Goal: Task Accomplishment & Management: Use online tool/utility

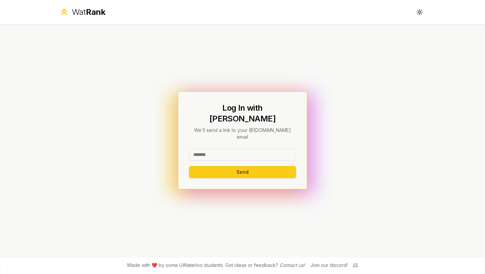
click at [215, 148] on input at bounding box center [242, 154] width 107 height 12
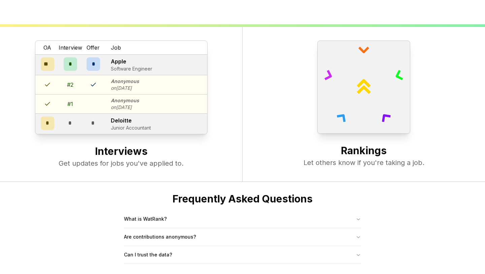
scroll to position [242, 0]
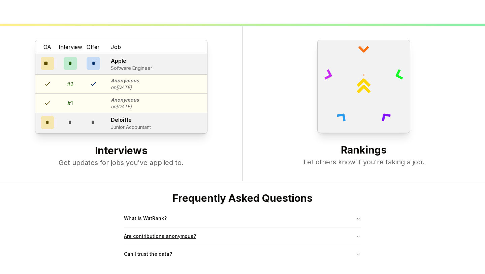
click at [170, 241] on button "Are contributions anonymous?" at bounding box center [242, 236] width 237 height 18
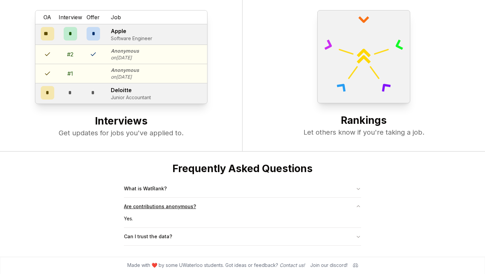
click at [170, 240] on button "Can I trust the data?" at bounding box center [242, 236] width 237 height 18
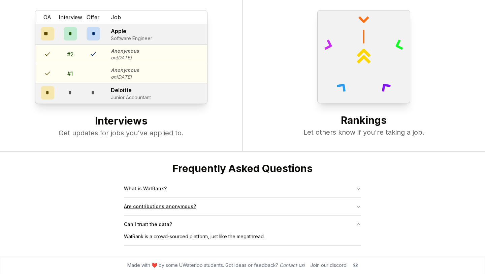
scroll to position [0, 0]
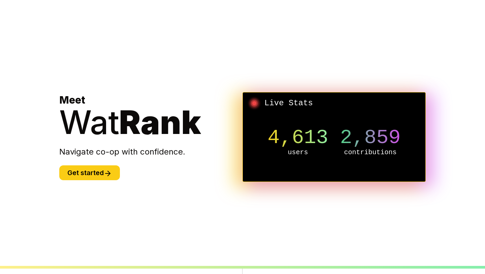
click at [100, 164] on div "Meet Wat Rank Navigate co-op with confidence. Get started" at bounding box center [150, 137] width 183 height 86
click at [100, 169] on button "Get started" at bounding box center [89, 172] width 61 height 15
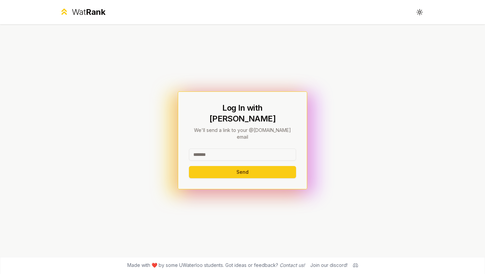
click at [199, 148] on input at bounding box center [242, 154] width 107 height 12
click at [189, 166] on button "Send" at bounding box center [242, 172] width 107 height 12
type input "******"
click at [189, 166] on button "Send" at bounding box center [242, 172] width 107 height 12
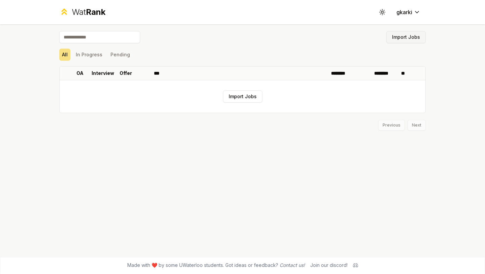
click at [405, 37] on button "Import Jobs" at bounding box center [405, 37] width 39 height 12
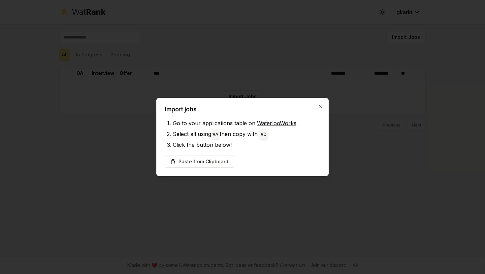
click at [182, 120] on li "Go to your applications table on WaterlooWorks" at bounding box center [247, 123] width 148 height 11
click at [189, 120] on li "Go to your applications table on WaterlooWorks" at bounding box center [247, 123] width 148 height 11
click at [265, 121] on link "WaterlooWorks" at bounding box center [276, 123] width 39 height 7
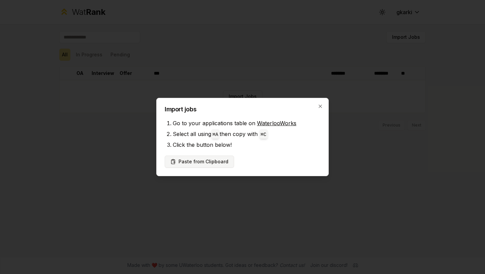
click at [211, 161] on button "Paste from Clipboard" at bounding box center [199, 161] width 69 height 12
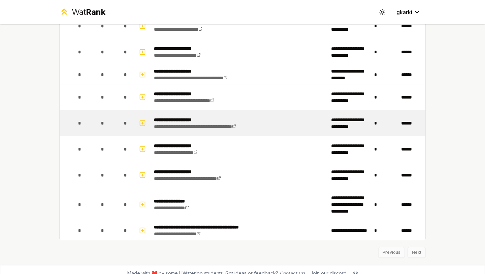
scroll to position [909, 0]
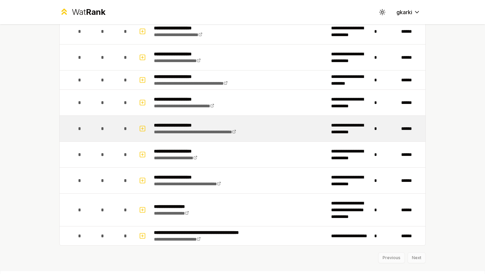
click at [216, 126] on p "**********" at bounding box center [212, 125] width 117 height 7
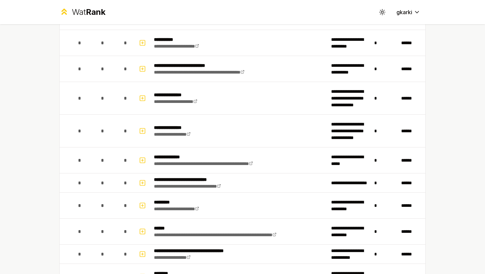
scroll to position [0, 0]
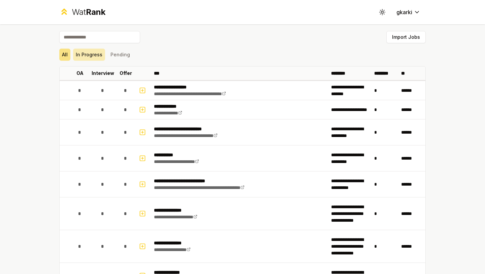
click at [97, 51] on button "In Progress" at bounding box center [89, 55] width 32 height 12
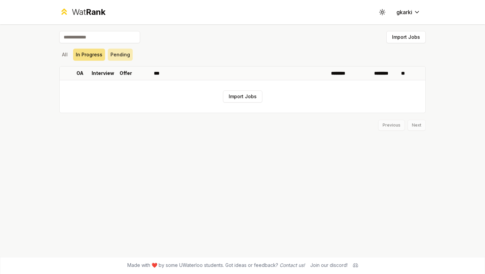
click at [129, 58] on button "Pending" at bounding box center [120, 55] width 25 height 12
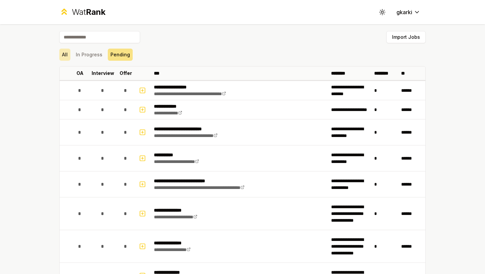
click at [65, 55] on button "All" at bounding box center [64, 55] width 11 height 12
click at [75, 45] on div "Import Jobs" at bounding box center [242, 38] width 367 height 15
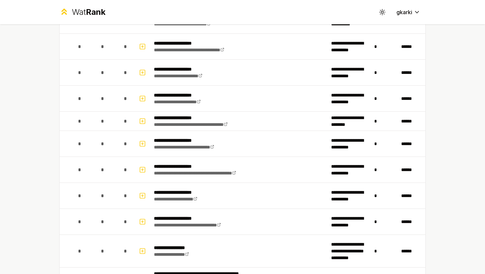
scroll to position [896, 0]
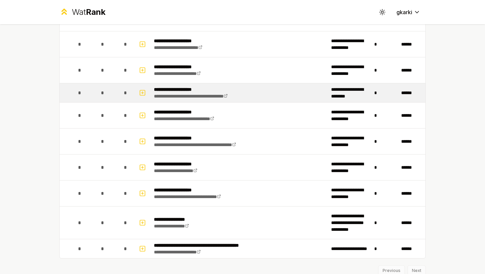
click at [101, 92] on div "*" at bounding box center [102, 92] width 13 height 13
click at [146, 92] on icon "button" at bounding box center [142, 93] width 7 height 8
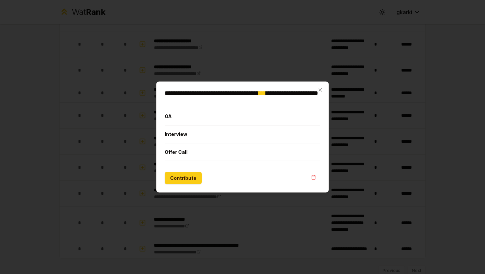
click at [145, 92] on div at bounding box center [242, 137] width 485 height 274
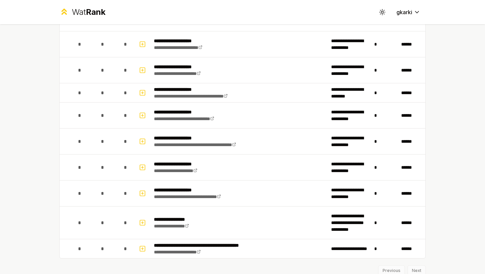
click at [145, 92] on rect "button" at bounding box center [142, 92] width 5 height 5
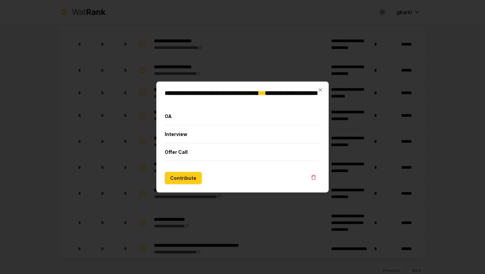
click at [326, 89] on div "**********" at bounding box center [242, 137] width 172 height 111
click at [312, 89] on div "**********" at bounding box center [242, 137] width 172 height 111
click at [318, 87] on icon "button" at bounding box center [320, 89] width 5 height 5
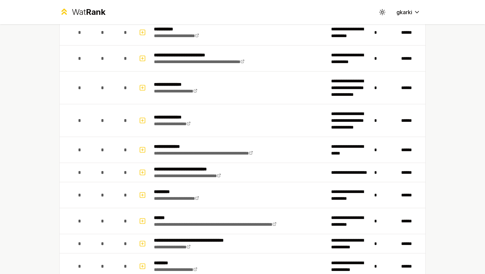
scroll to position [0, 0]
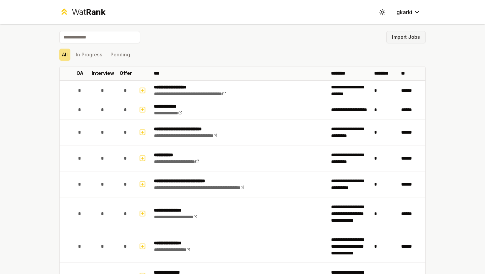
click at [400, 36] on button "Import Jobs" at bounding box center [405, 37] width 39 height 12
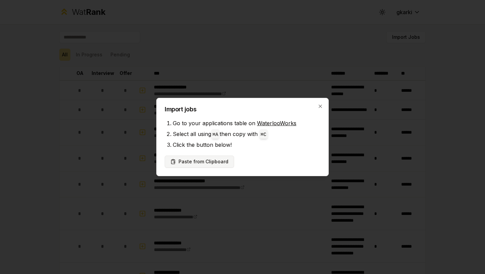
click at [215, 163] on button "Paste from Clipboard" at bounding box center [199, 161] width 69 height 12
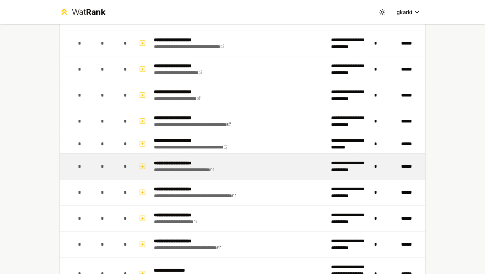
scroll to position [871, 0]
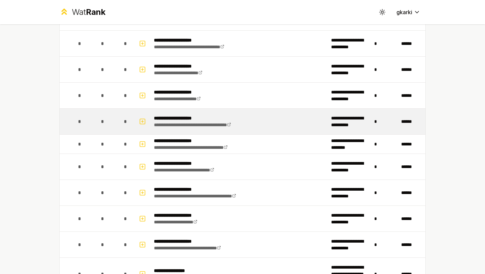
click at [267, 117] on td "**********" at bounding box center [239, 121] width 177 height 26
click at [187, 118] on p "**********" at bounding box center [206, 118] width 105 height 7
click at [201, 121] on p "**********" at bounding box center [206, 118] width 105 height 7
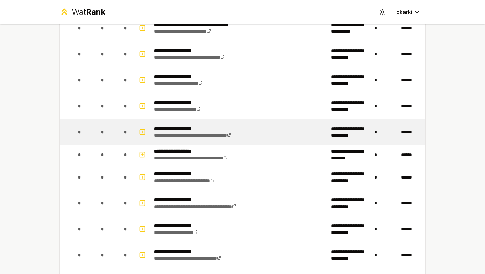
scroll to position [856, 0]
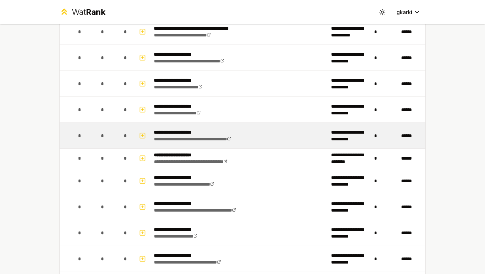
click at [198, 138] on link "**********" at bounding box center [192, 138] width 77 height 5
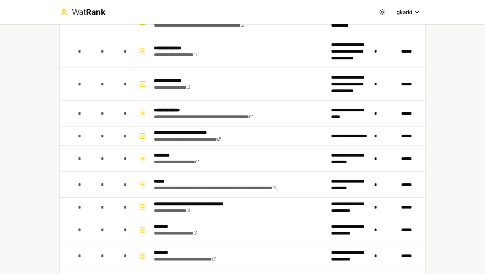
scroll to position [0, 0]
